Goal: Information Seeking & Learning: Learn about a topic

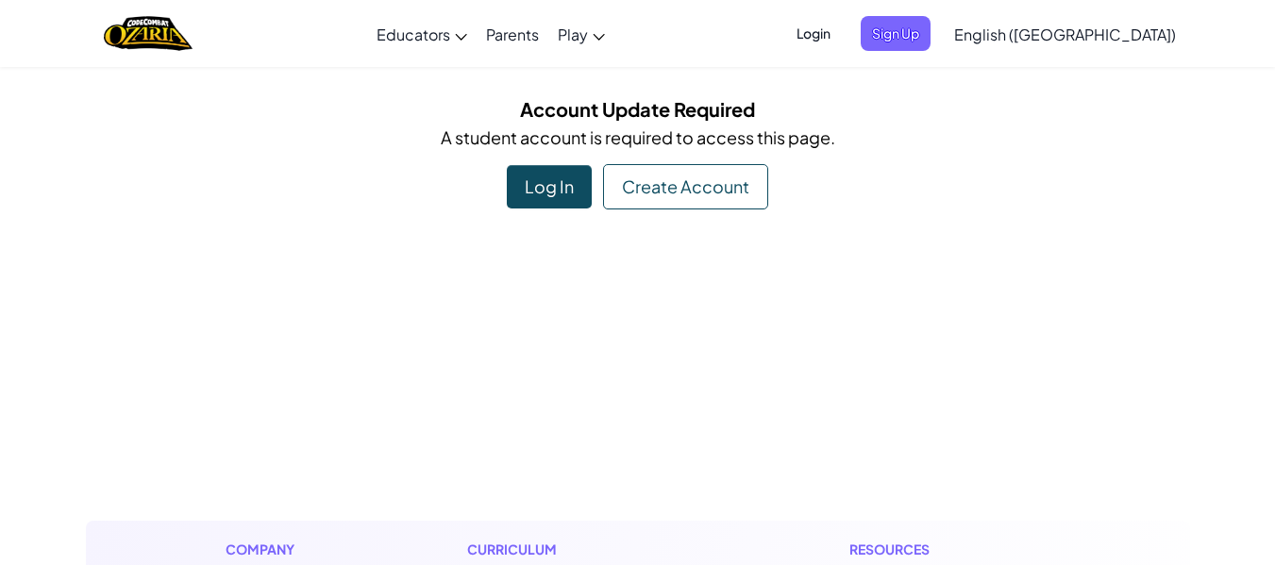
click at [564, 182] on div "Log In" at bounding box center [549, 186] width 85 height 43
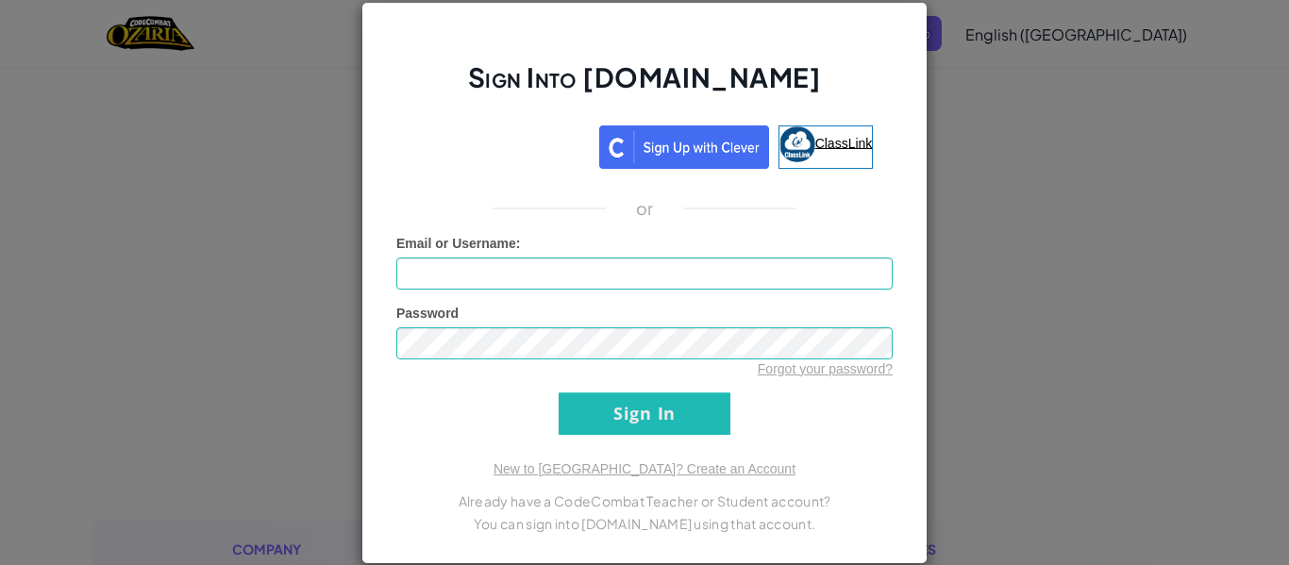
click at [823, 138] on span "ClassLink" at bounding box center [844, 142] width 58 height 15
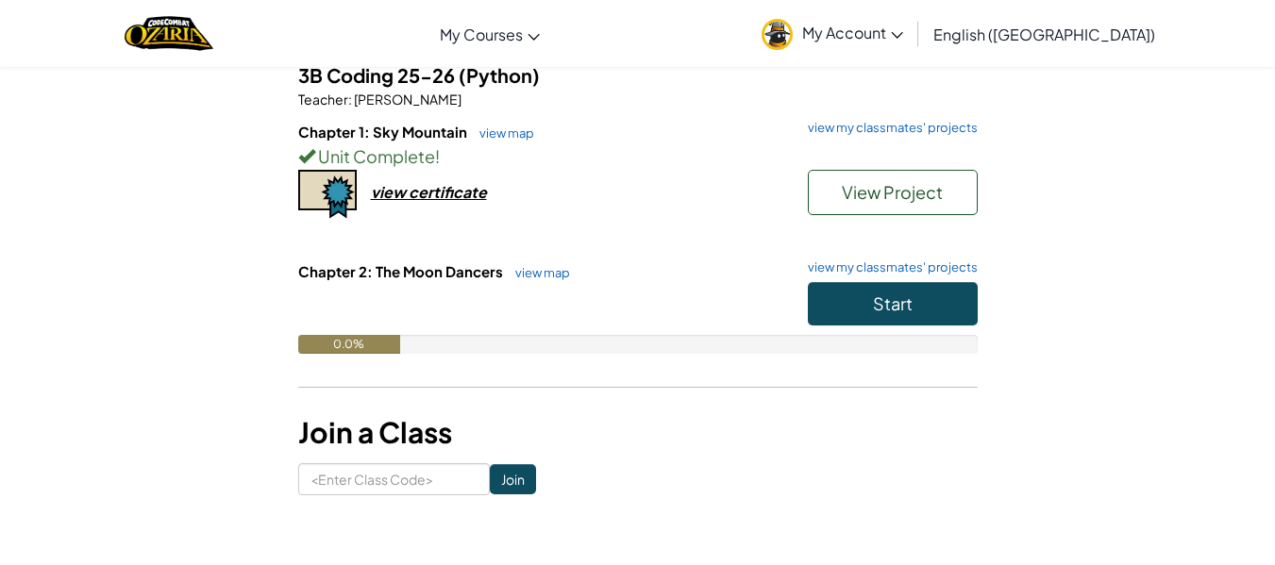
scroll to position [169, 0]
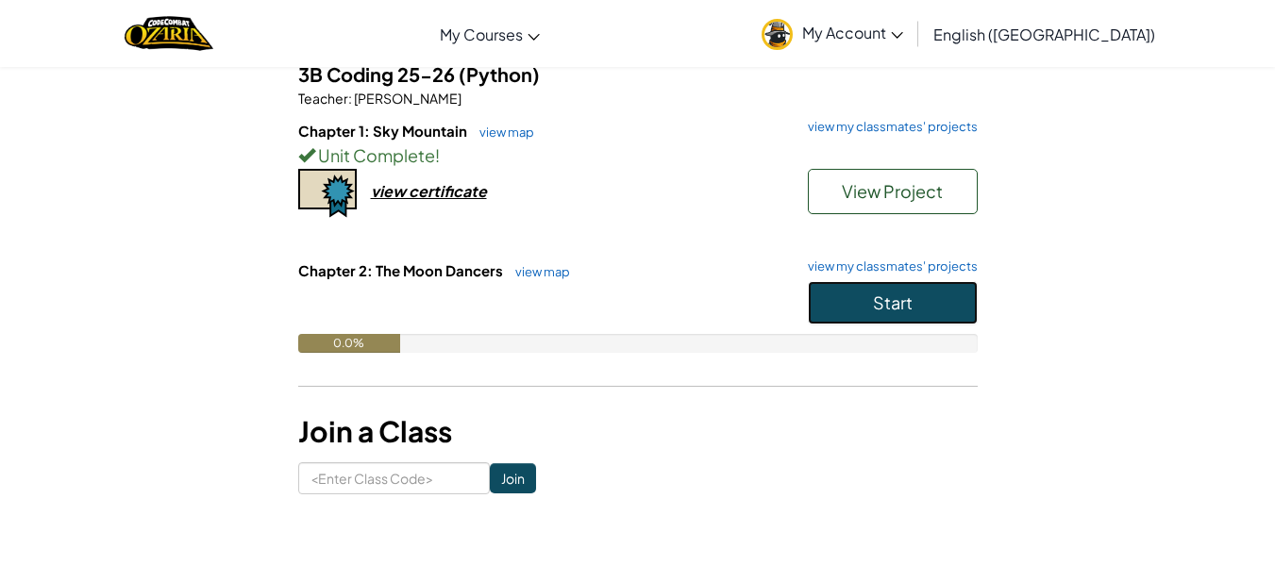
click at [856, 298] on button "Start" at bounding box center [893, 302] width 170 height 43
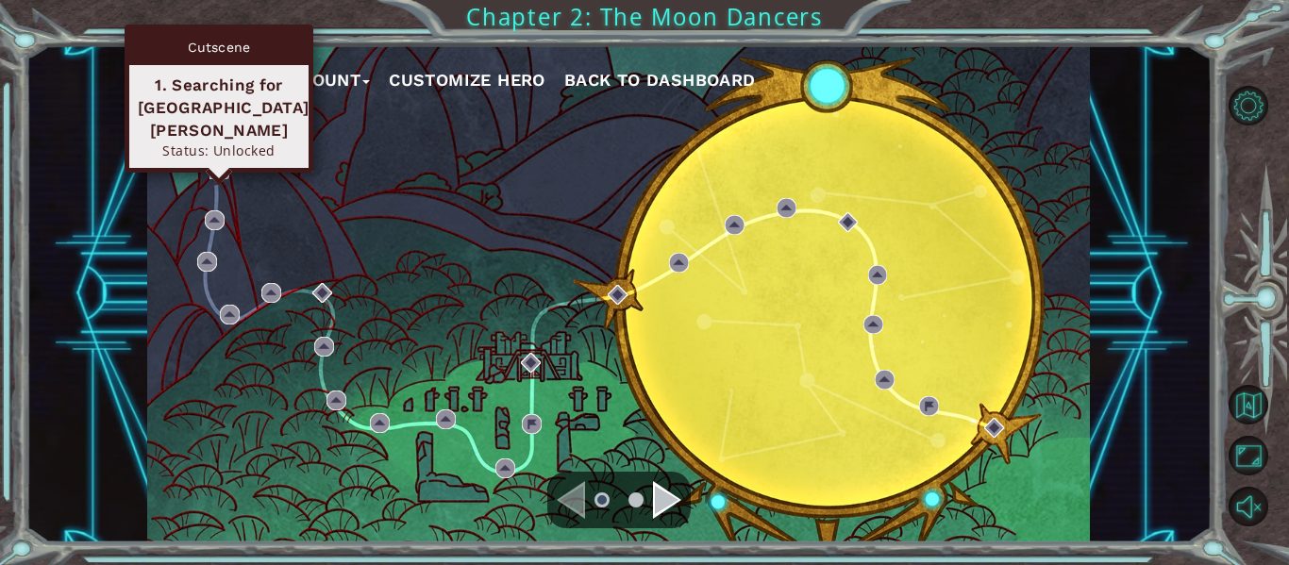
click at [215, 164] on img at bounding box center [219, 169] width 20 height 20
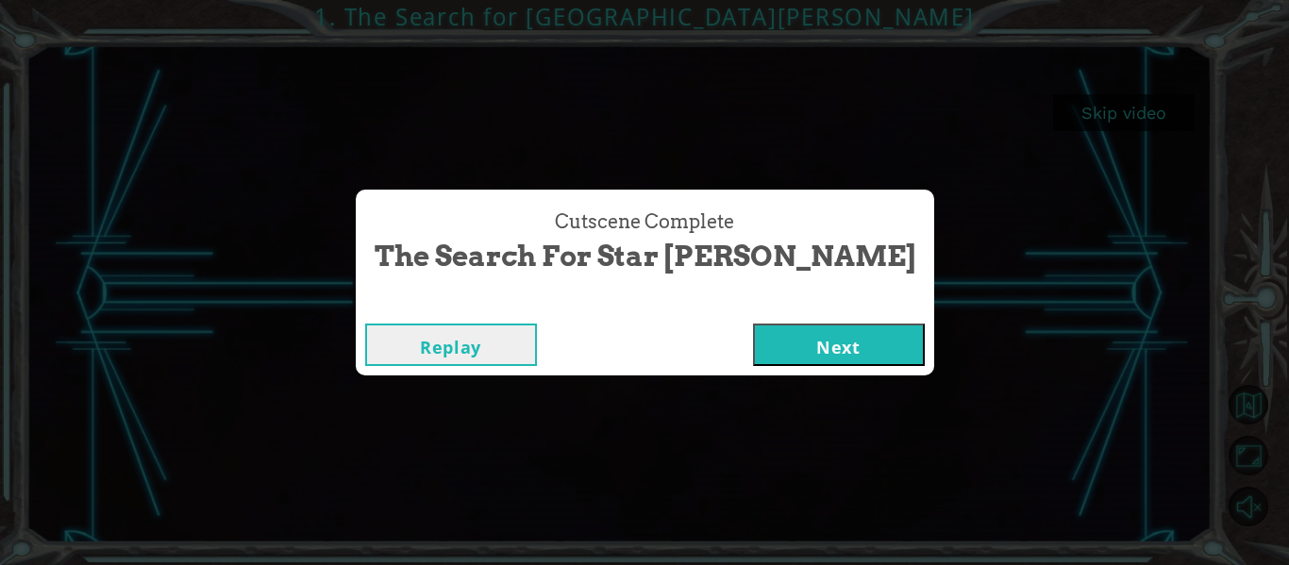
click at [753, 343] on button "Next" at bounding box center [839, 345] width 172 height 42
